Goal: Task Accomplishment & Management: Complete application form

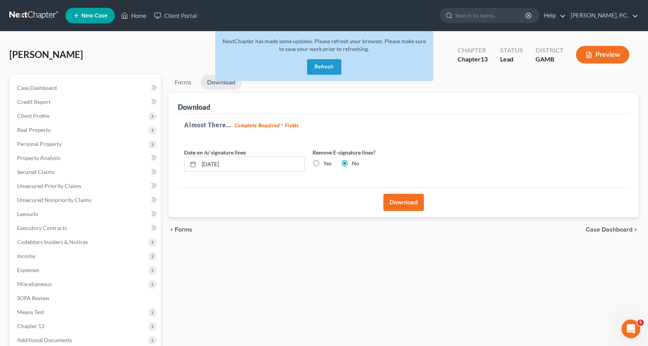
click at [328, 68] on button "Refresh" at bounding box center [324, 67] width 34 height 16
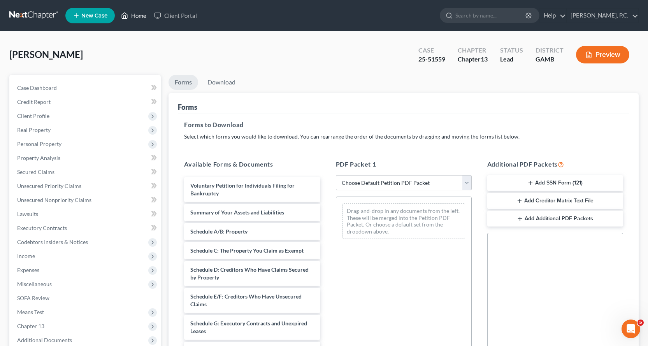
click at [142, 14] on link "Home" at bounding box center [133, 16] width 33 height 14
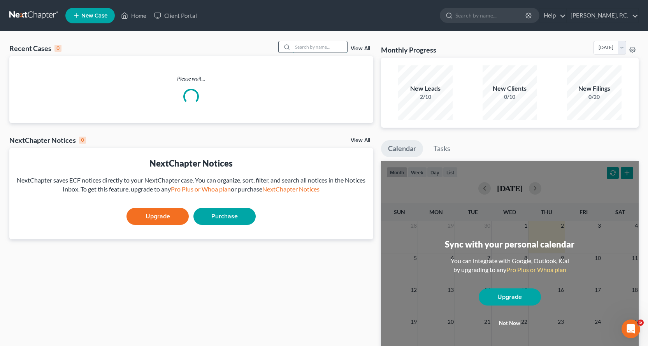
click at [319, 45] on input "search" at bounding box center [320, 46] width 54 height 11
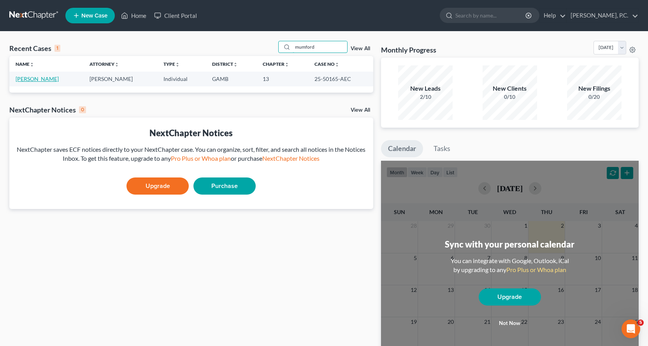
type input "mumford"
click at [49, 77] on link "Mumford, Delayna" at bounding box center [37, 78] width 43 height 7
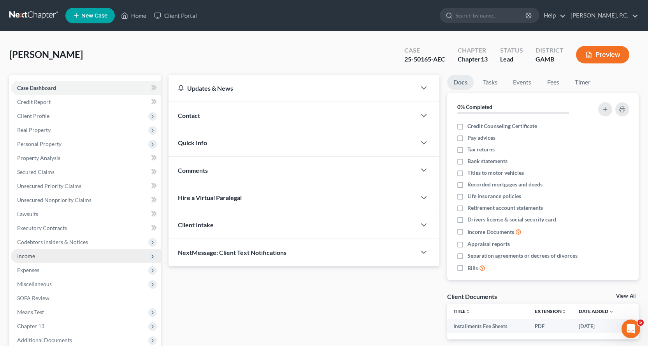
click at [28, 255] on span "Income" at bounding box center [26, 255] width 18 height 7
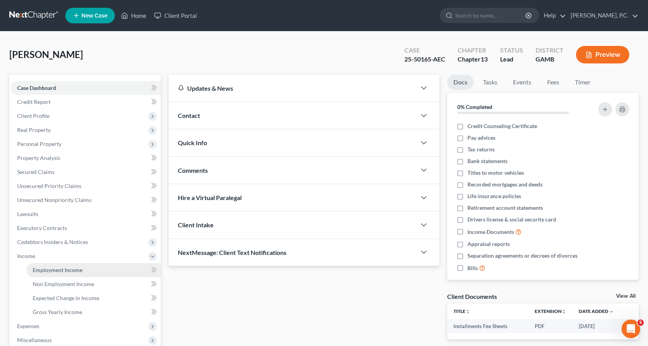
click at [62, 269] on span "Employment Income" at bounding box center [58, 269] width 50 height 7
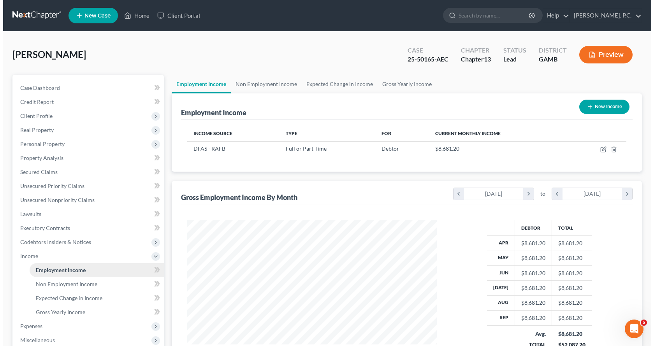
scroll to position [140, 265]
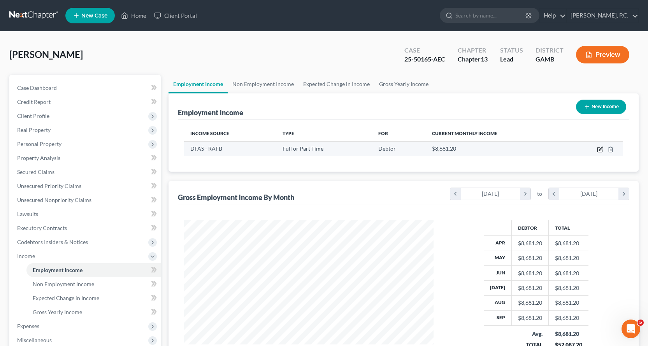
click at [600, 150] on icon "button" at bounding box center [600, 149] width 6 height 6
select select "0"
select select "10"
select select "0"
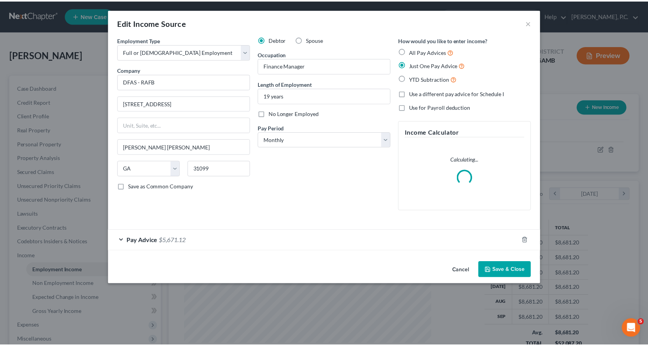
scroll to position [140, 268]
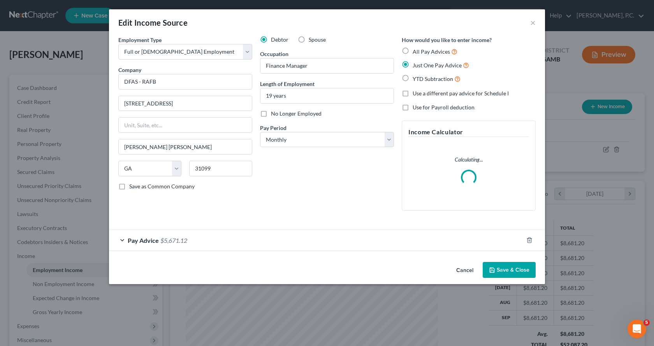
click at [516, 269] on button "Save & Close" at bounding box center [508, 270] width 53 height 16
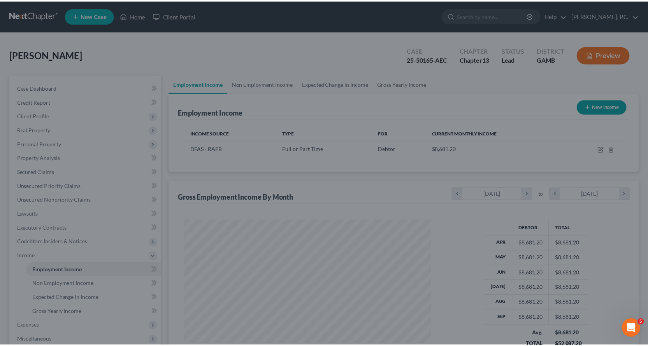
scroll to position [388911, 388785]
